Goal: Task Accomplishment & Management: Complete application form

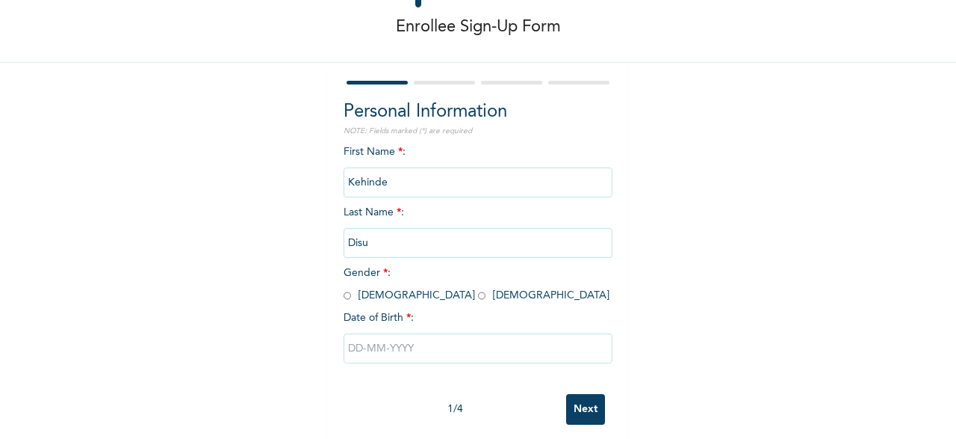
scroll to position [76, 0]
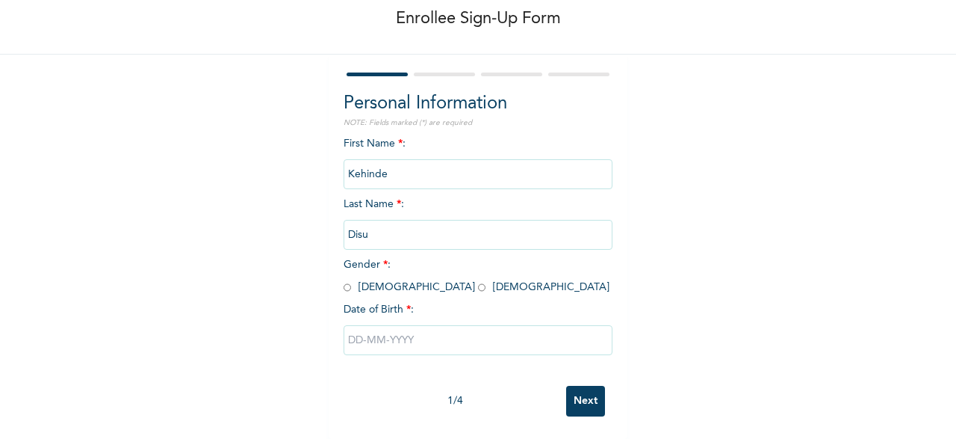
click at [586, 232] on input "Disu" at bounding box center [478, 235] width 269 height 30
click at [344, 285] on input "radio" at bounding box center [347, 287] width 7 height 14
radio input "true"
click at [347, 341] on input "text" at bounding box center [478, 340] width 269 height 30
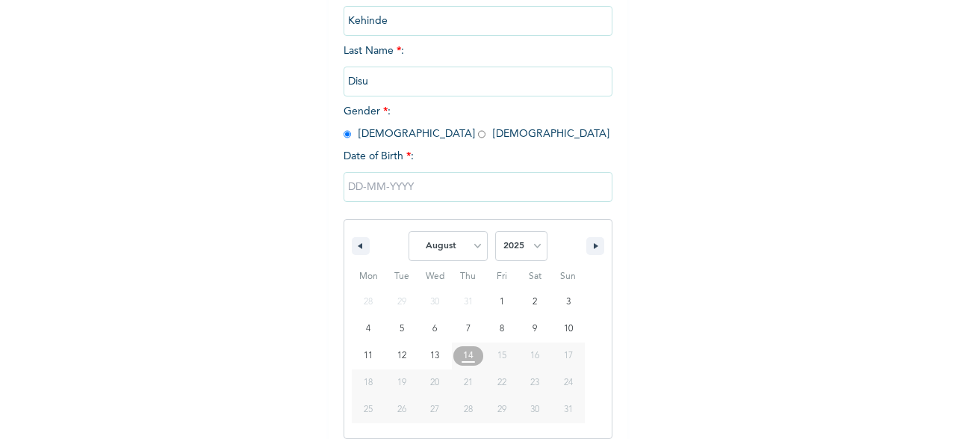
scroll to position [229, 0]
select select "6"
click option "July" at bounding box center [0, 0] width 0 height 0
select select "1990"
click option "1990" at bounding box center [0, 0] width 0 height 0
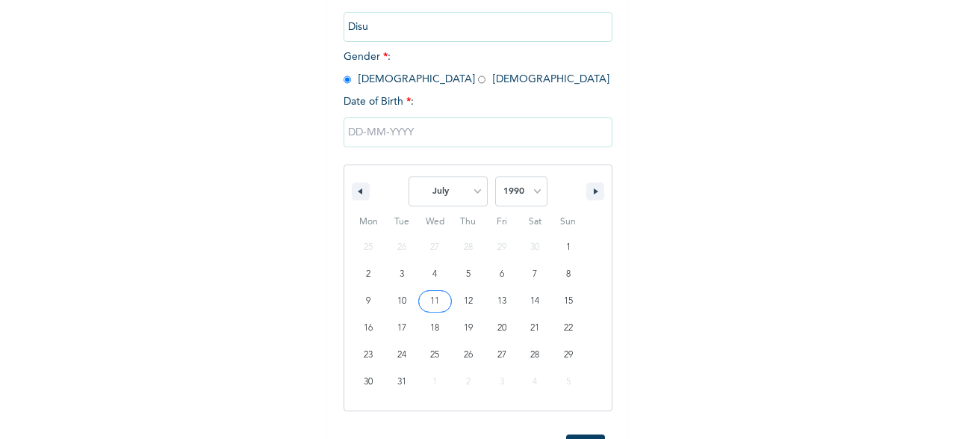
type input "[DATE]"
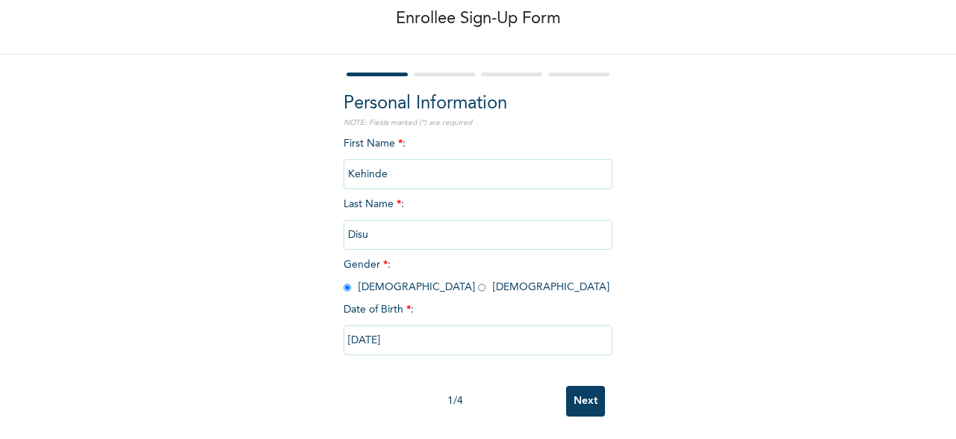
scroll to position [76, 0]
click at [591, 403] on input "Next" at bounding box center [585, 400] width 39 height 31
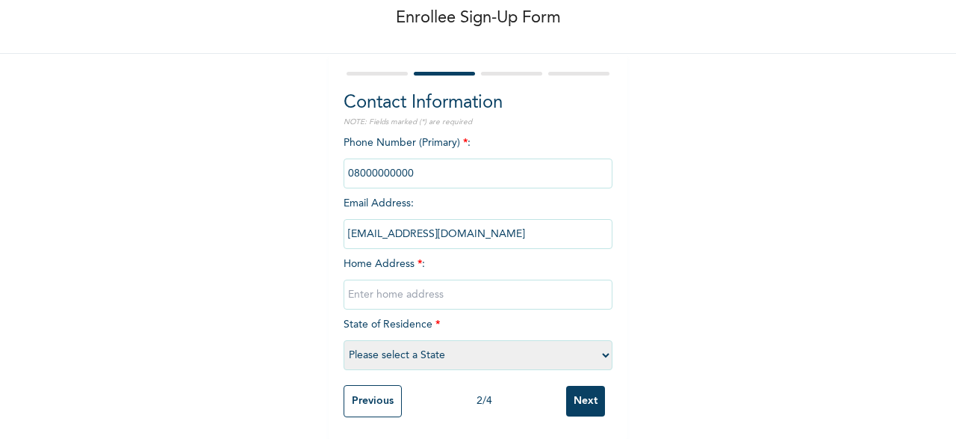
click at [433, 173] on input "phone" at bounding box center [478, 173] width 269 height 30
click at [365, 171] on input "phone" at bounding box center [478, 173] width 269 height 30
type input "[PERSON_NAME][GEOGRAPHIC_DATA]"
select select "25"
click at [589, 400] on input "Next" at bounding box center [585, 400] width 39 height 31
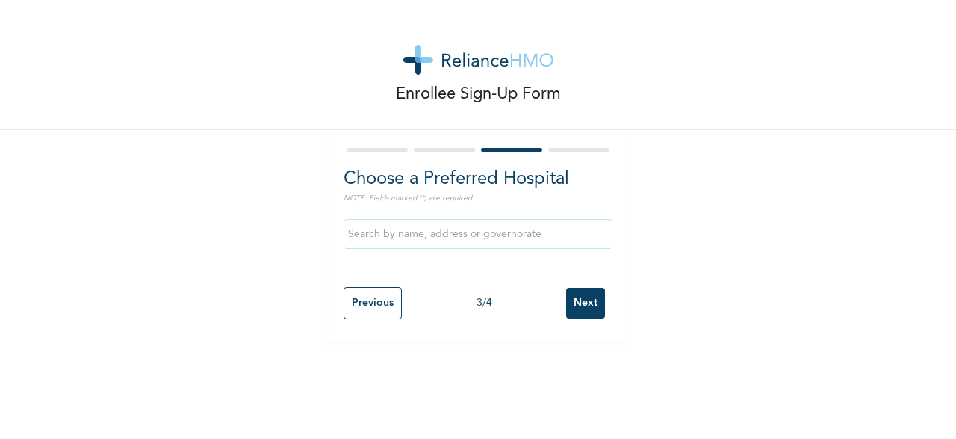
scroll to position [0, 0]
click at [410, 228] on input "text" at bounding box center [478, 234] width 269 height 30
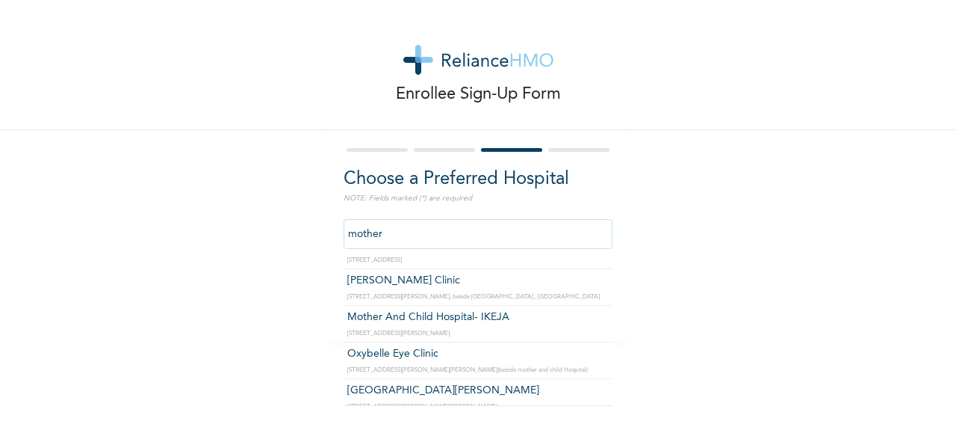
scroll to position [33, 0]
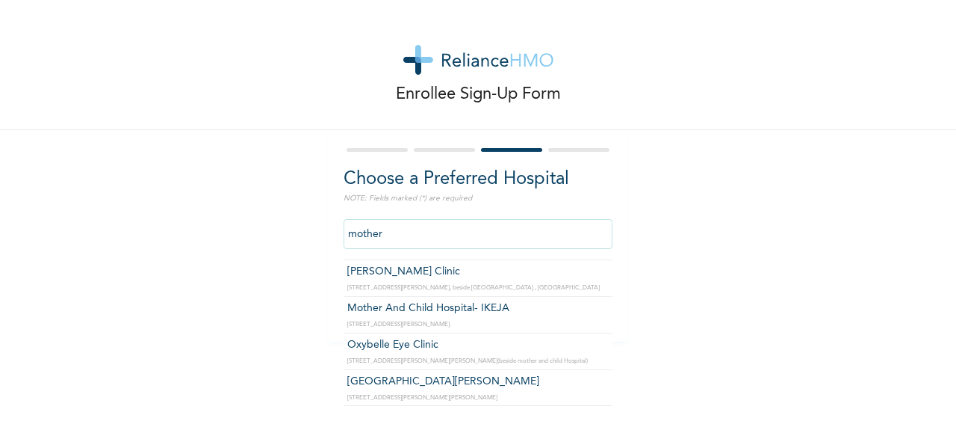
type input "mother"
click at [720, 235] on div "Enrollee Sign-Up Form Choose a Preferred Hospital NOTE: Fields marked (*) are r…" at bounding box center [478, 170] width 956 height 341
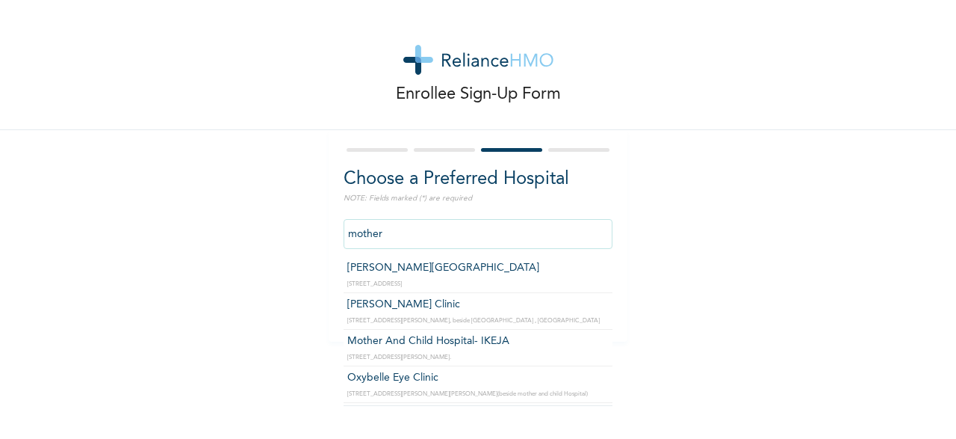
drag, startPoint x: 427, startPoint y: 232, endPoint x: 275, endPoint y: 231, distance: 151.7
click at [344, 231] on input "mother" at bounding box center [478, 234] width 269 height 30
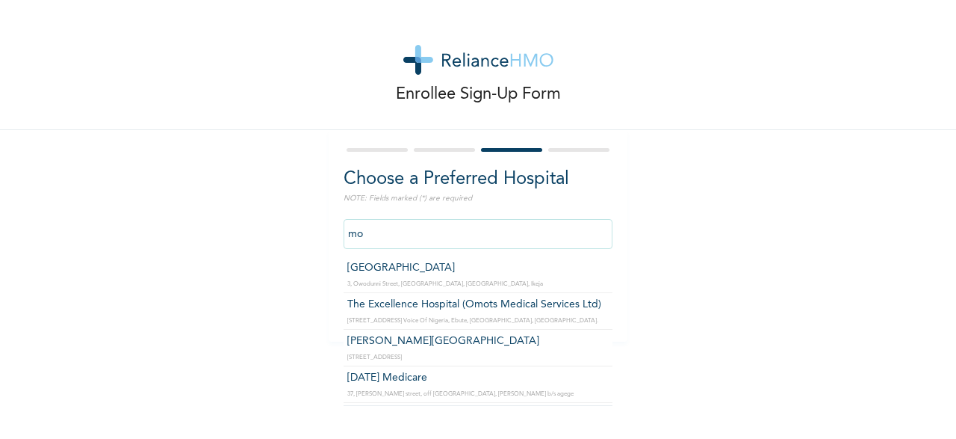
type input "m"
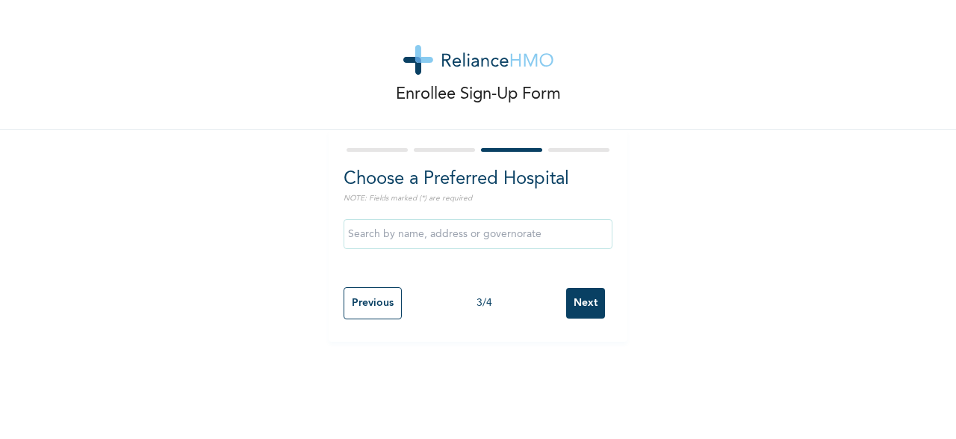
click at [676, 201] on div "Enrollee Sign-Up Form Choose a Preferred Hospital NOTE: Fields marked (*) are r…" at bounding box center [478, 170] width 956 height 341
click at [579, 297] on input "Next" at bounding box center [585, 303] width 39 height 31
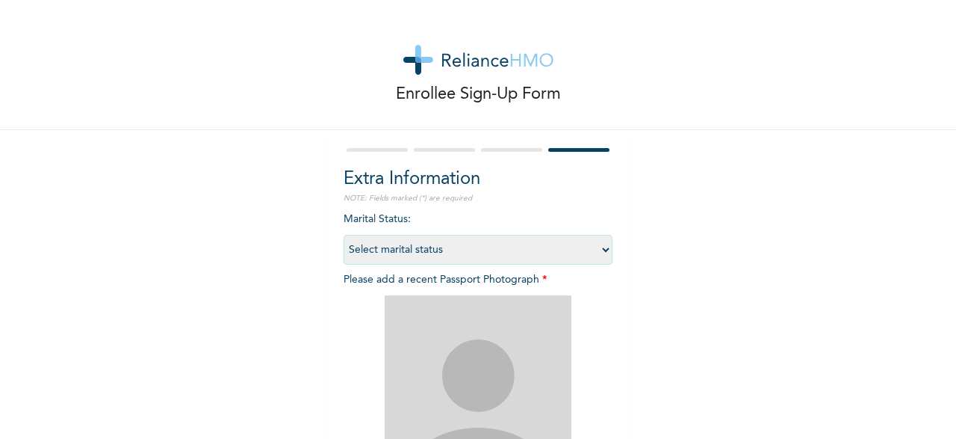
select select "2"
click option "Married" at bounding box center [0, 0] width 0 height 0
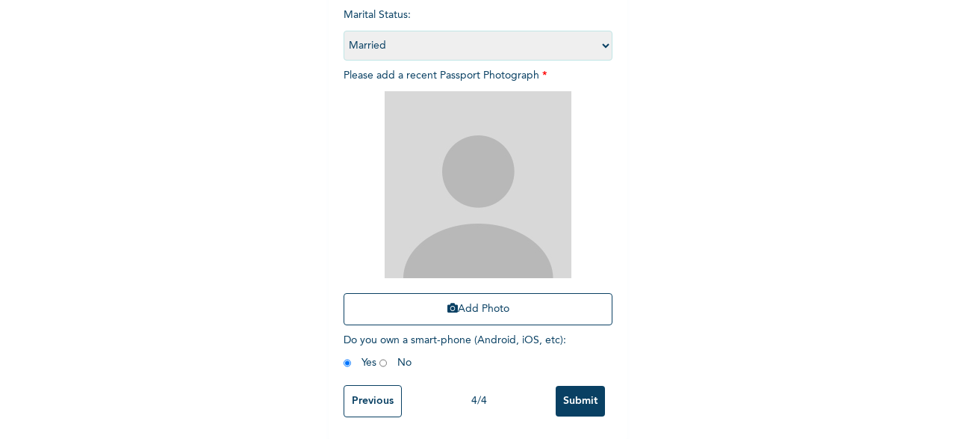
scroll to position [205, 0]
click at [490, 196] on img at bounding box center [478, 183] width 187 height 187
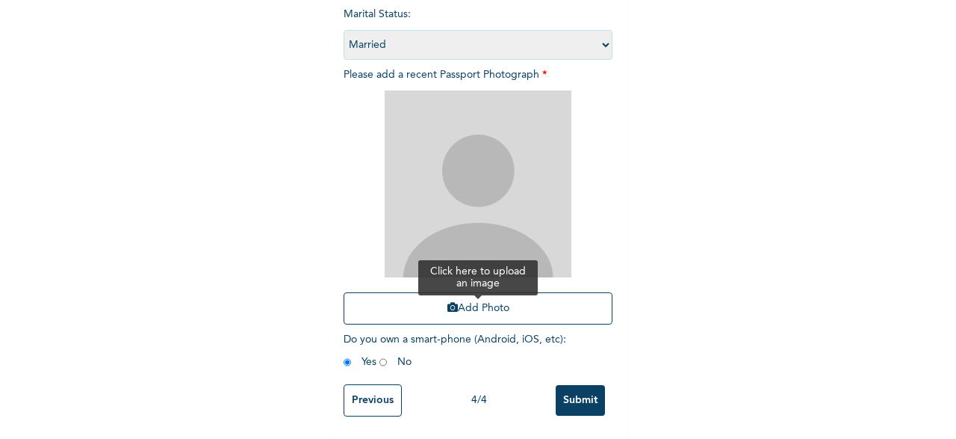
click at [494, 307] on button "Add Photo" at bounding box center [478, 308] width 269 height 32
click at [498, 304] on button "Add Photo" at bounding box center [478, 308] width 269 height 32
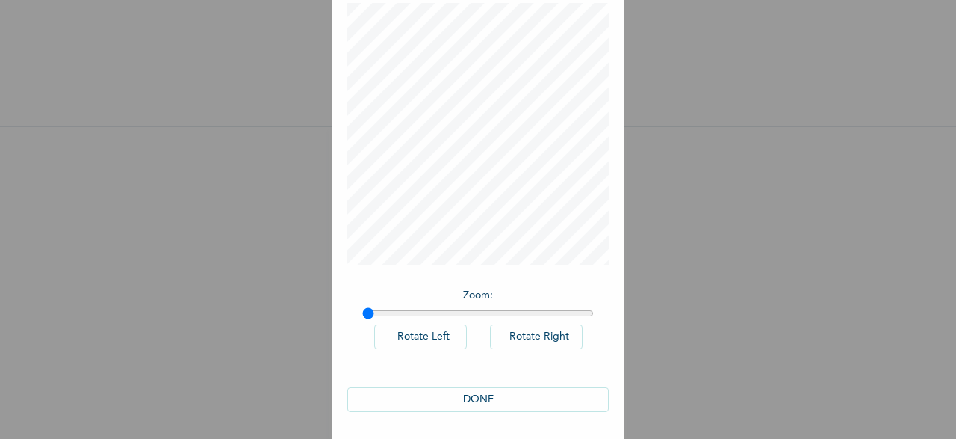
scroll to position [88, 0]
click at [528, 395] on button "DONE" at bounding box center [477, 396] width 261 height 25
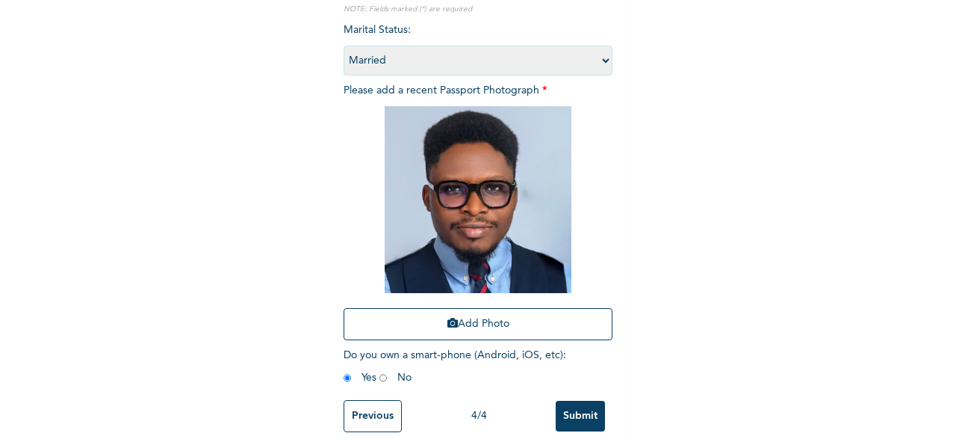
scroll to position [205, 0]
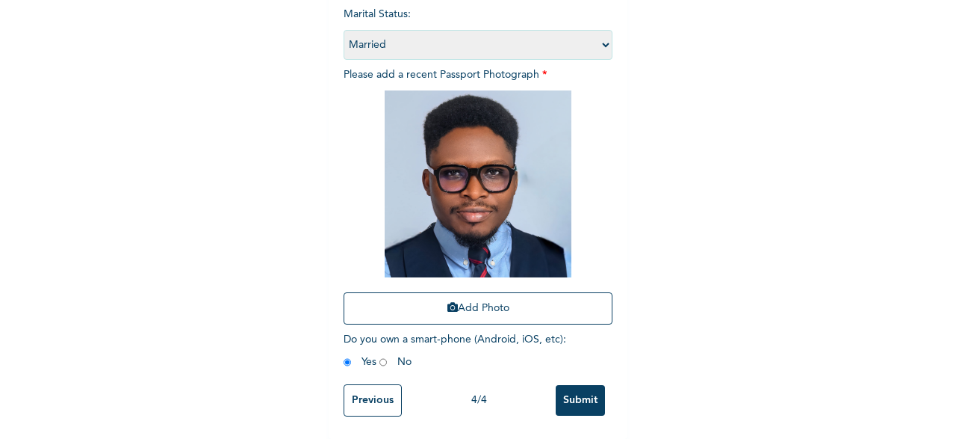
click at [587, 398] on input "Submit" at bounding box center [580, 400] width 49 height 31
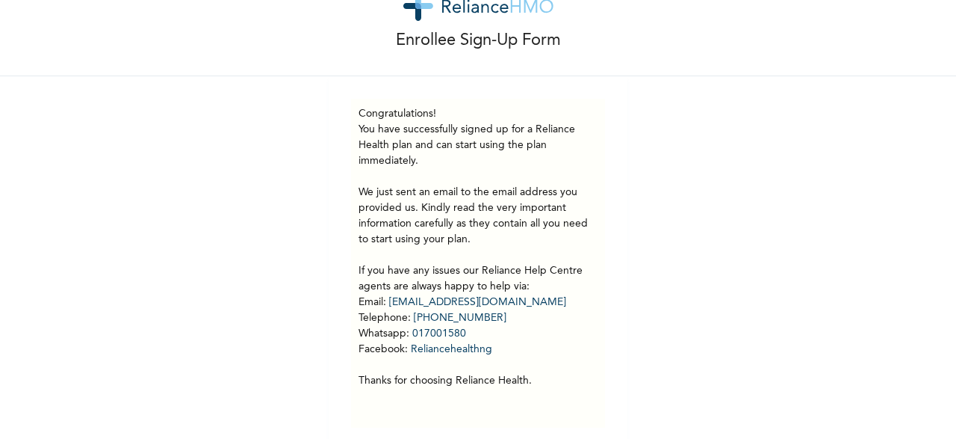
scroll to position [64, 0]
